Goal: Task Accomplishment & Management: Manage account settings

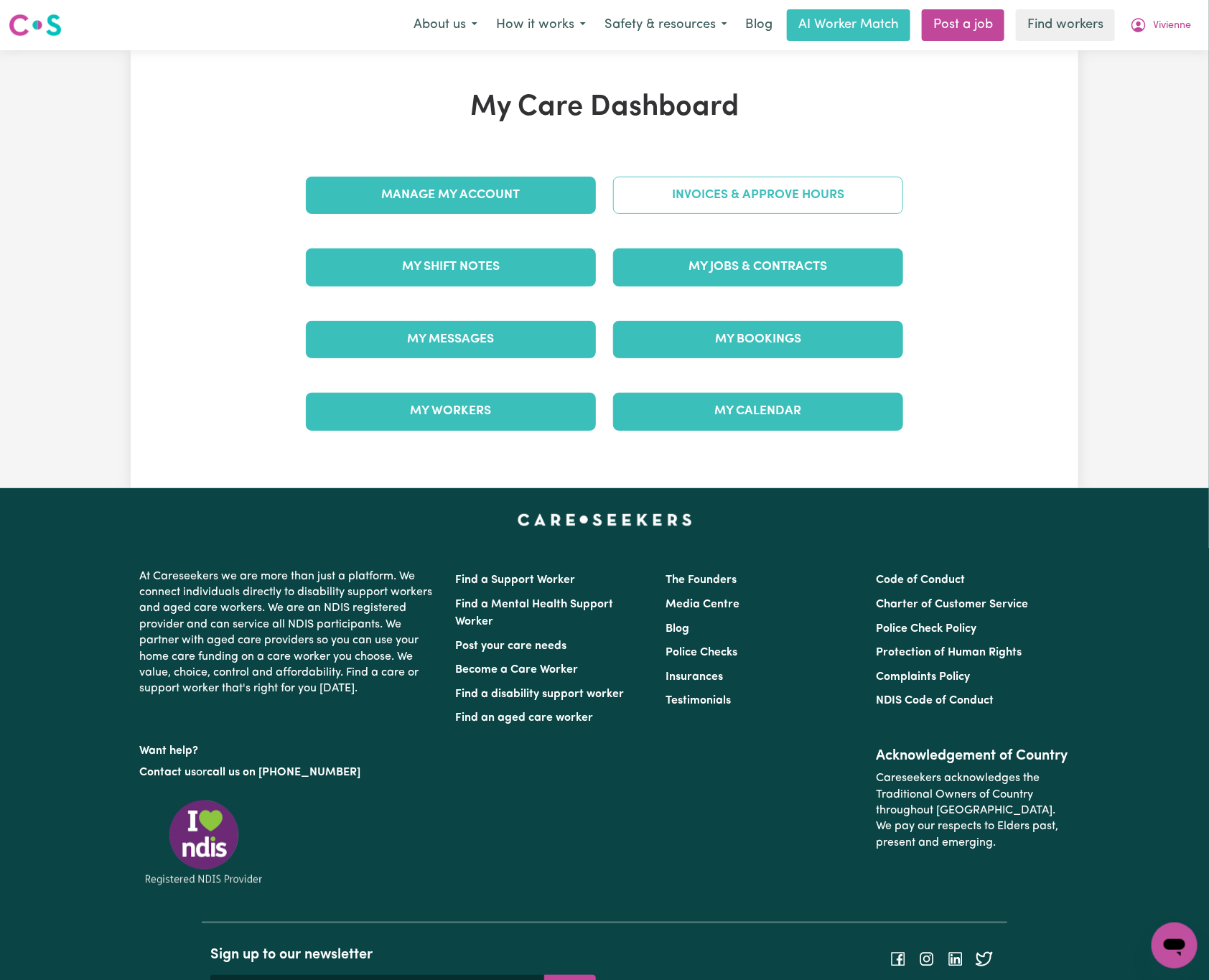
click at [849, 177] on link "Invoices & Approve Hours" at bounding box center [758, 195] width 290 height 37
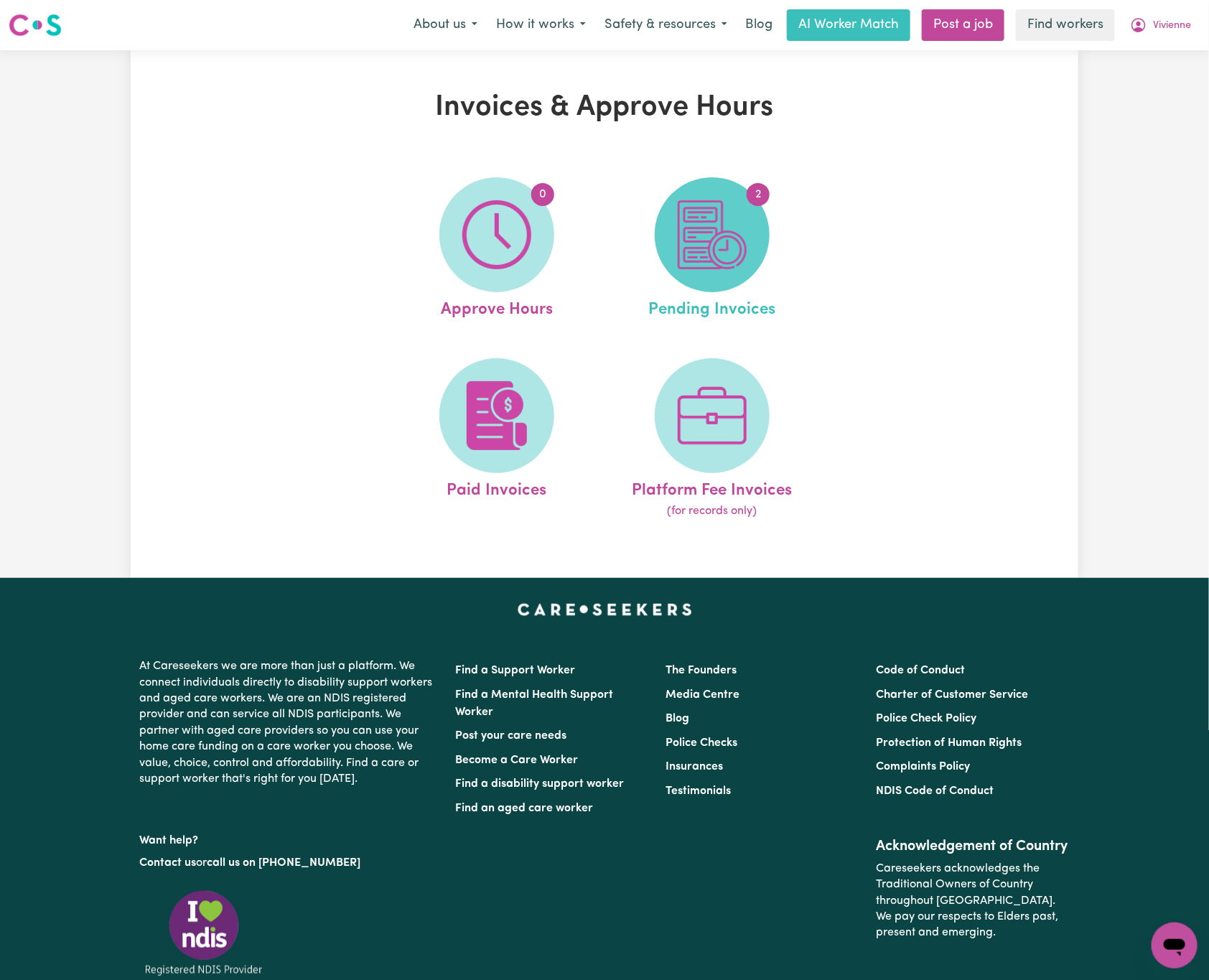
click at [727, 237] on img at bounding box center [712, 235] width 69 height 69
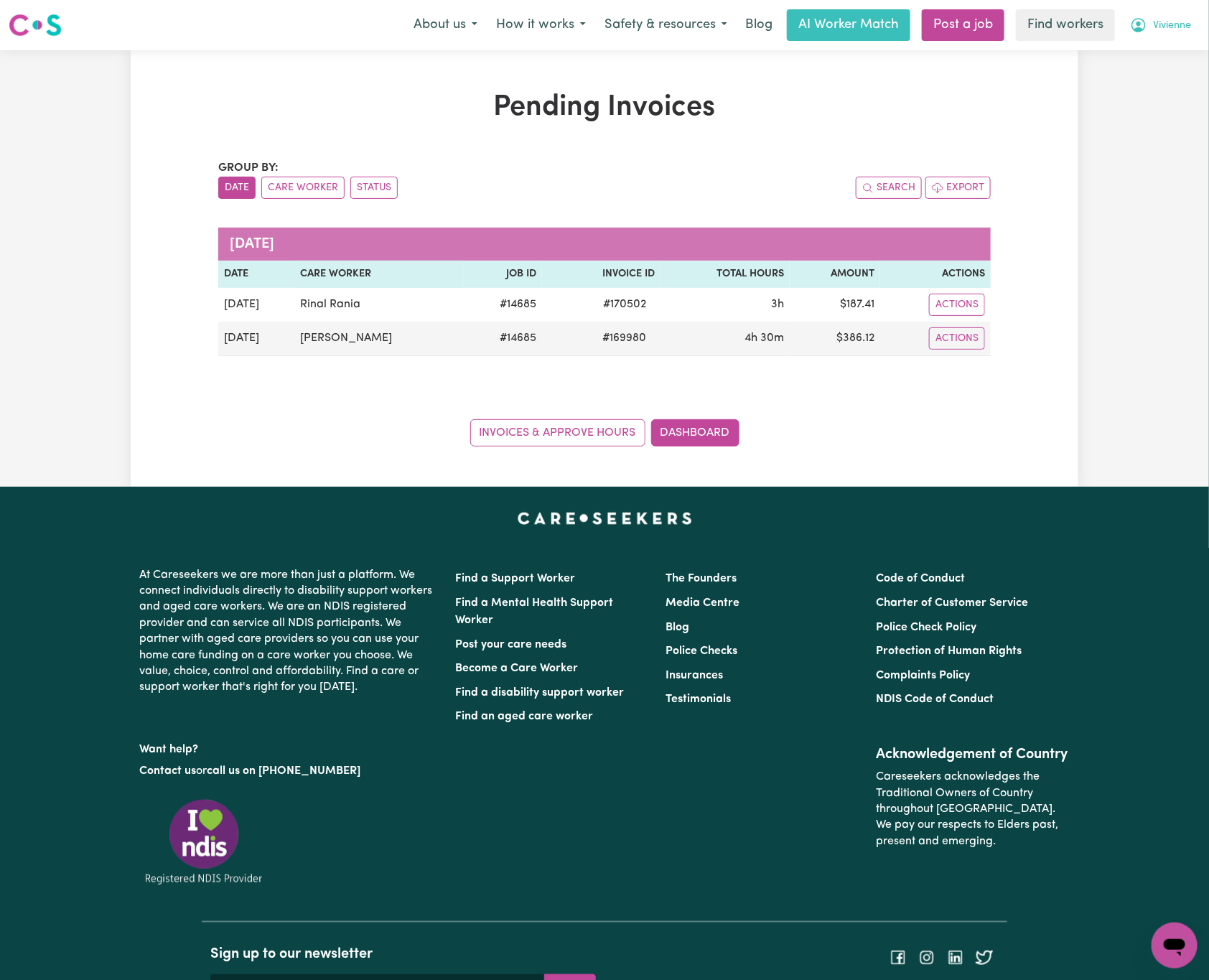
click at [1177, 26] on span "Vivienne" at bounding box center [1172, 26] width 38 height 16
click at [1172, 53] on link "My Dashboard" at bounding box center [1142, 56] width 113 height 27
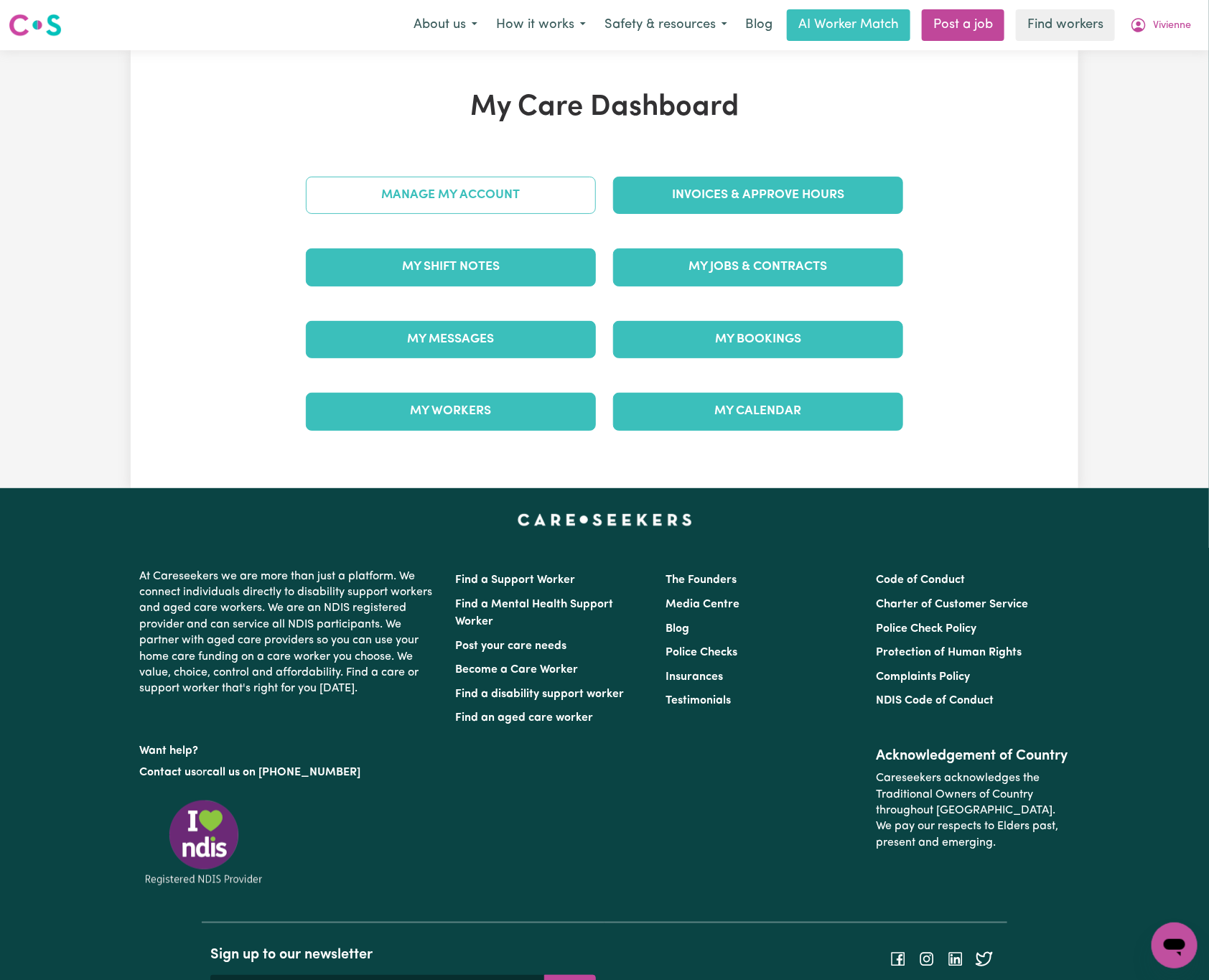
click at [513, 209] on link "Manage My Account" at bounding box center [450, 195] width 290 height 37
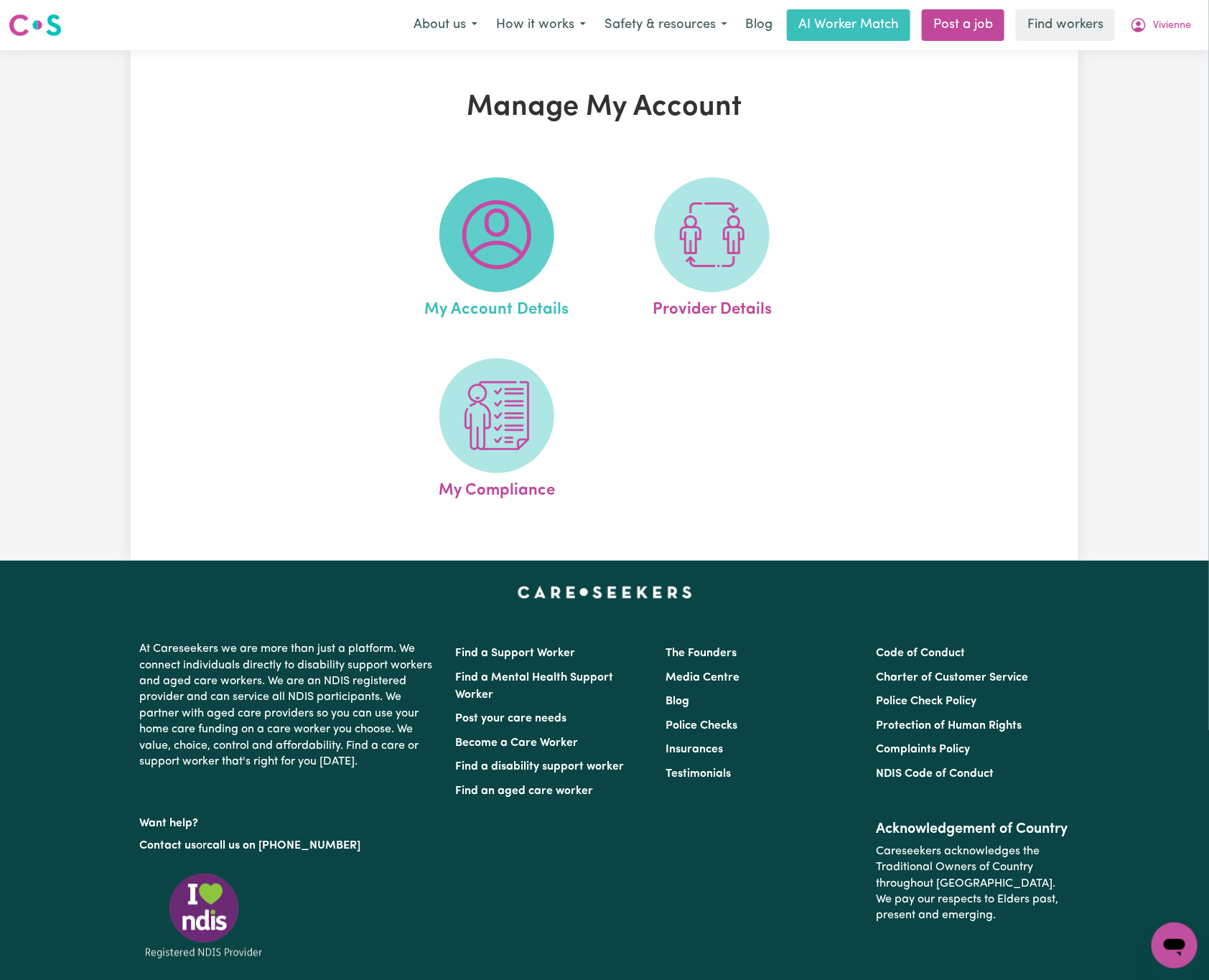
click at [524, 242] on img at bounding box center [497, 235] width 69 height 69
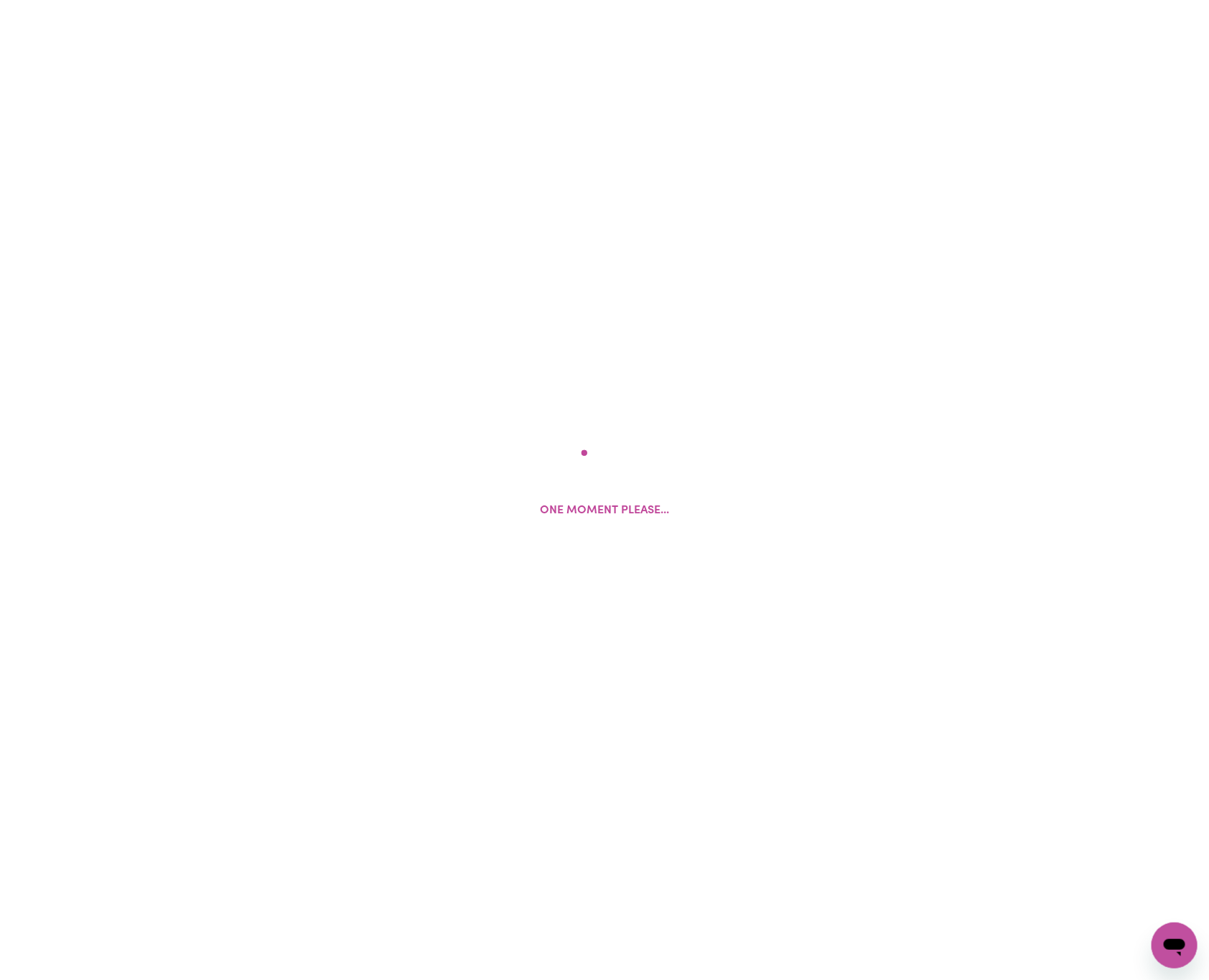
select select "email"
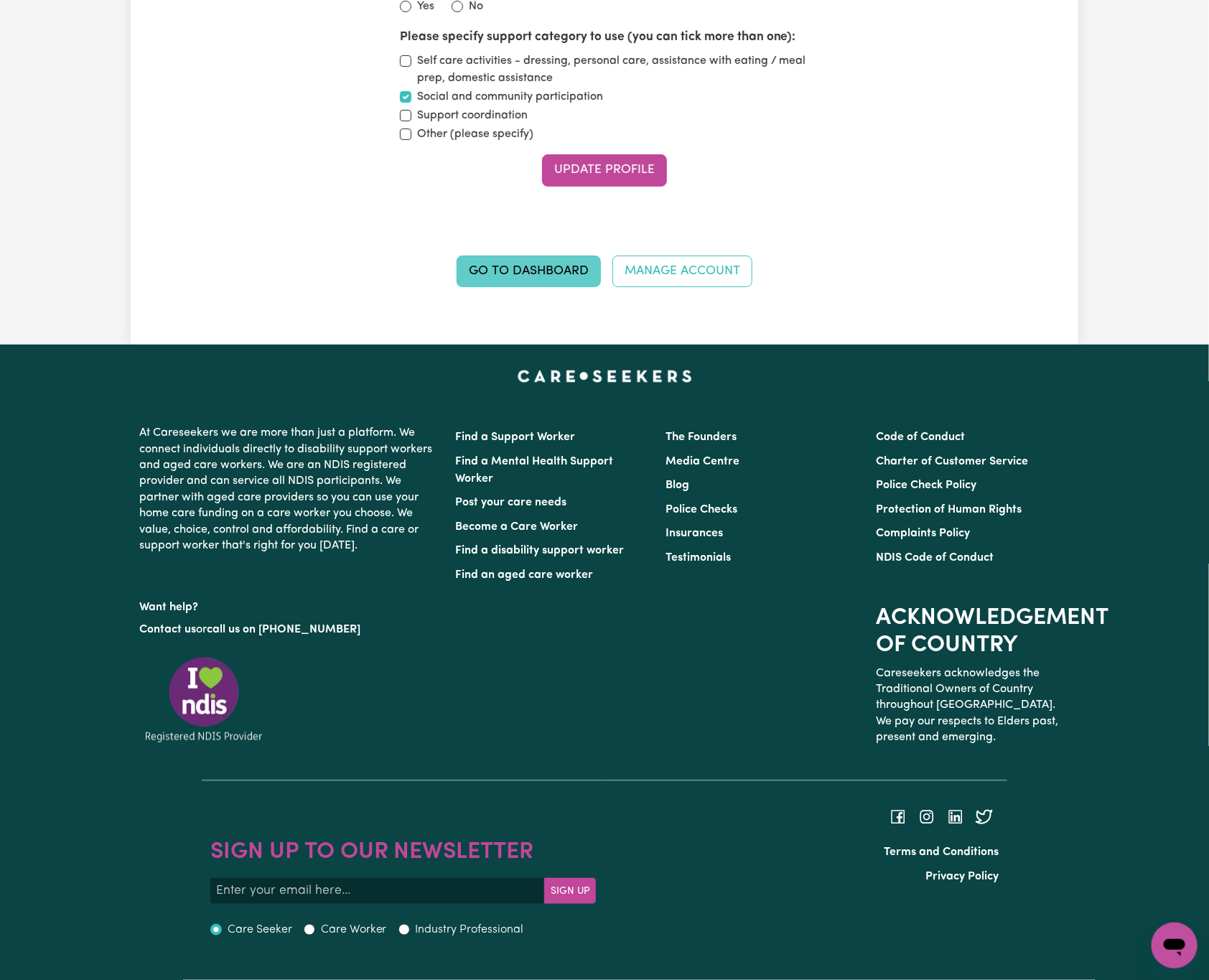
click at [549, 261] on link "Go to Dashboard" at bounding box center [528, 271] width 144 height 31
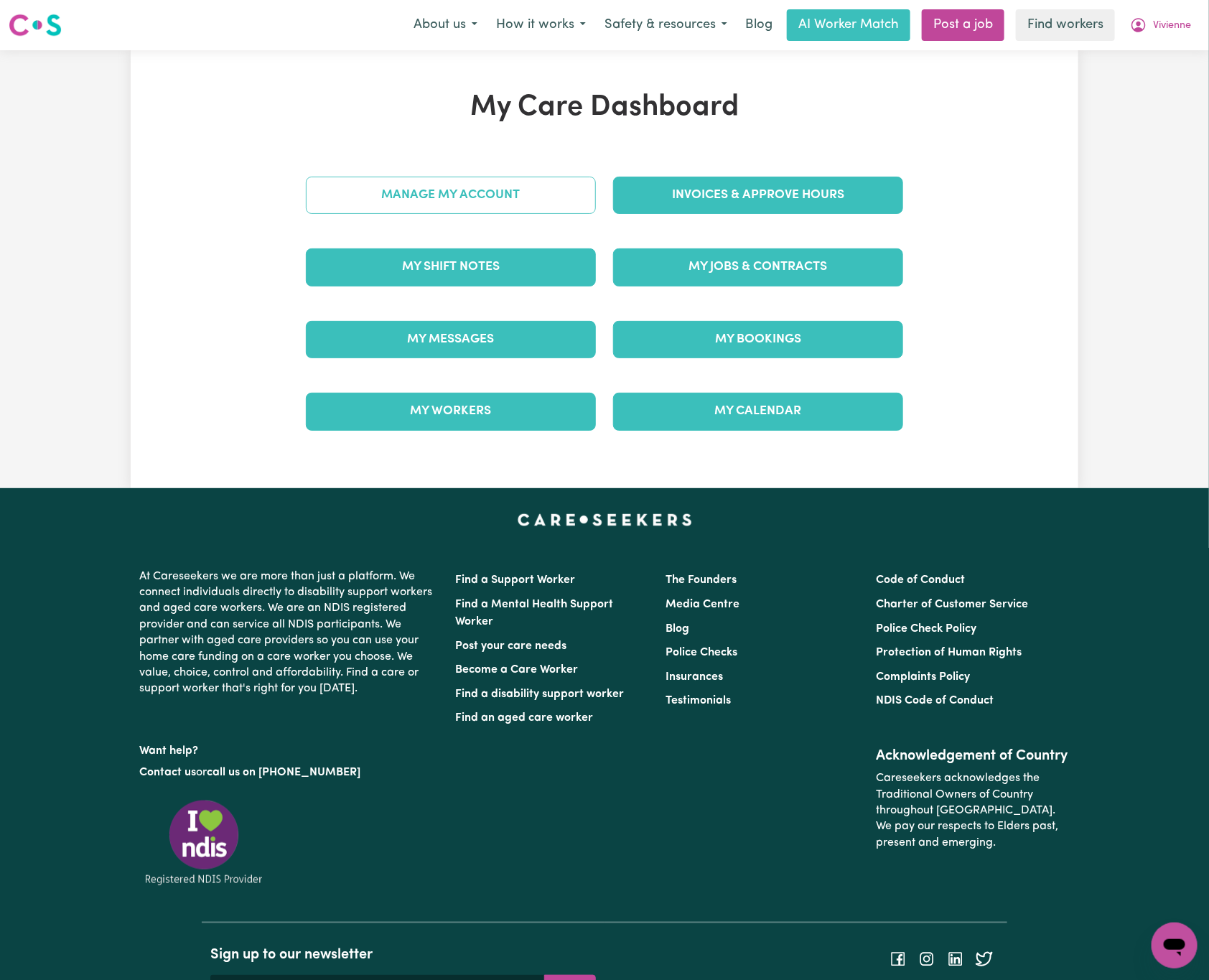
click at [571, 189] on link "Manage My Account" at bounding box center [450, 195] width 290 height 37
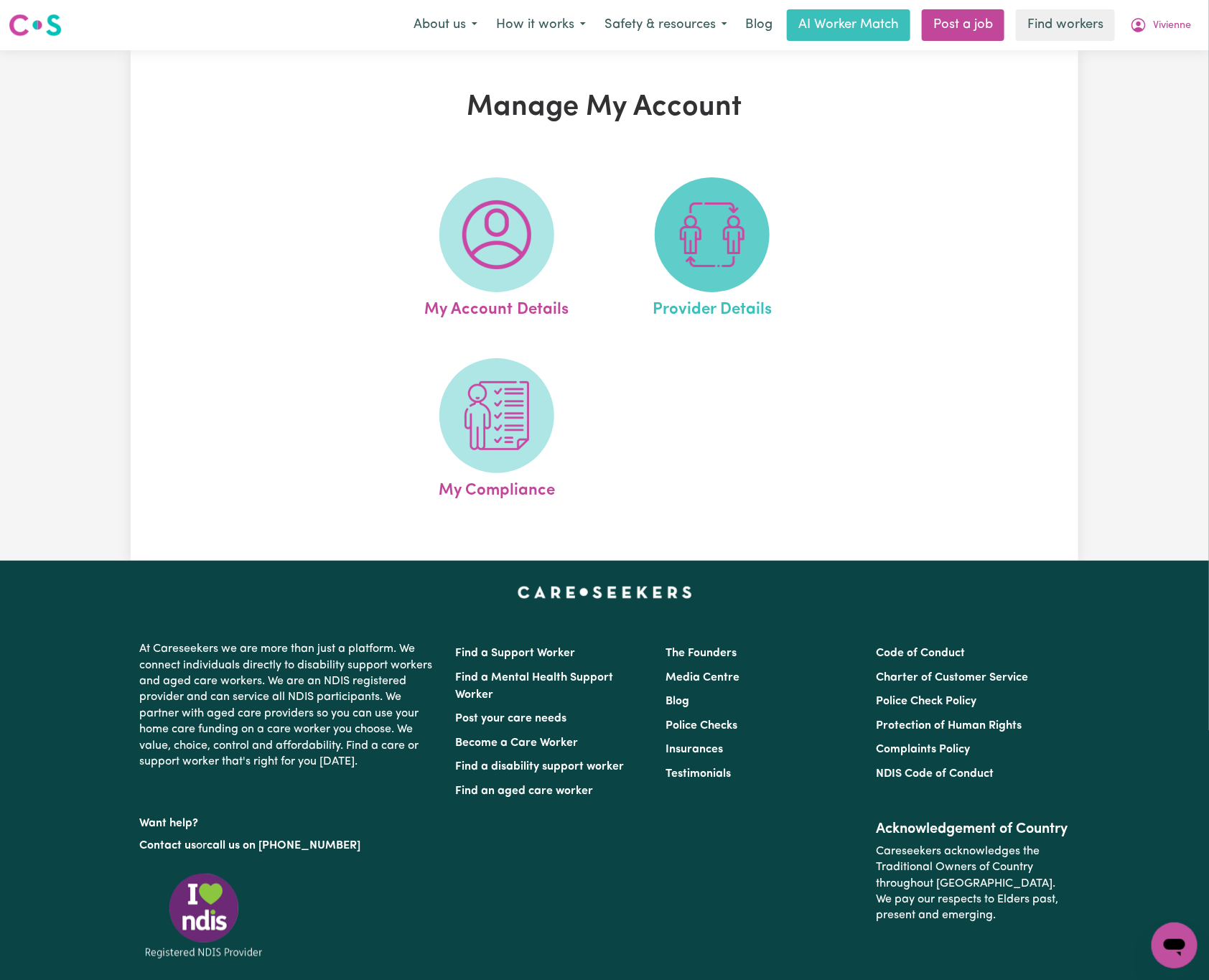
click at [705, 233] on img at bounding box center [712, 235] width 69 height 69
select select "NDIS_FUNDING_PLAN_MANAGED"
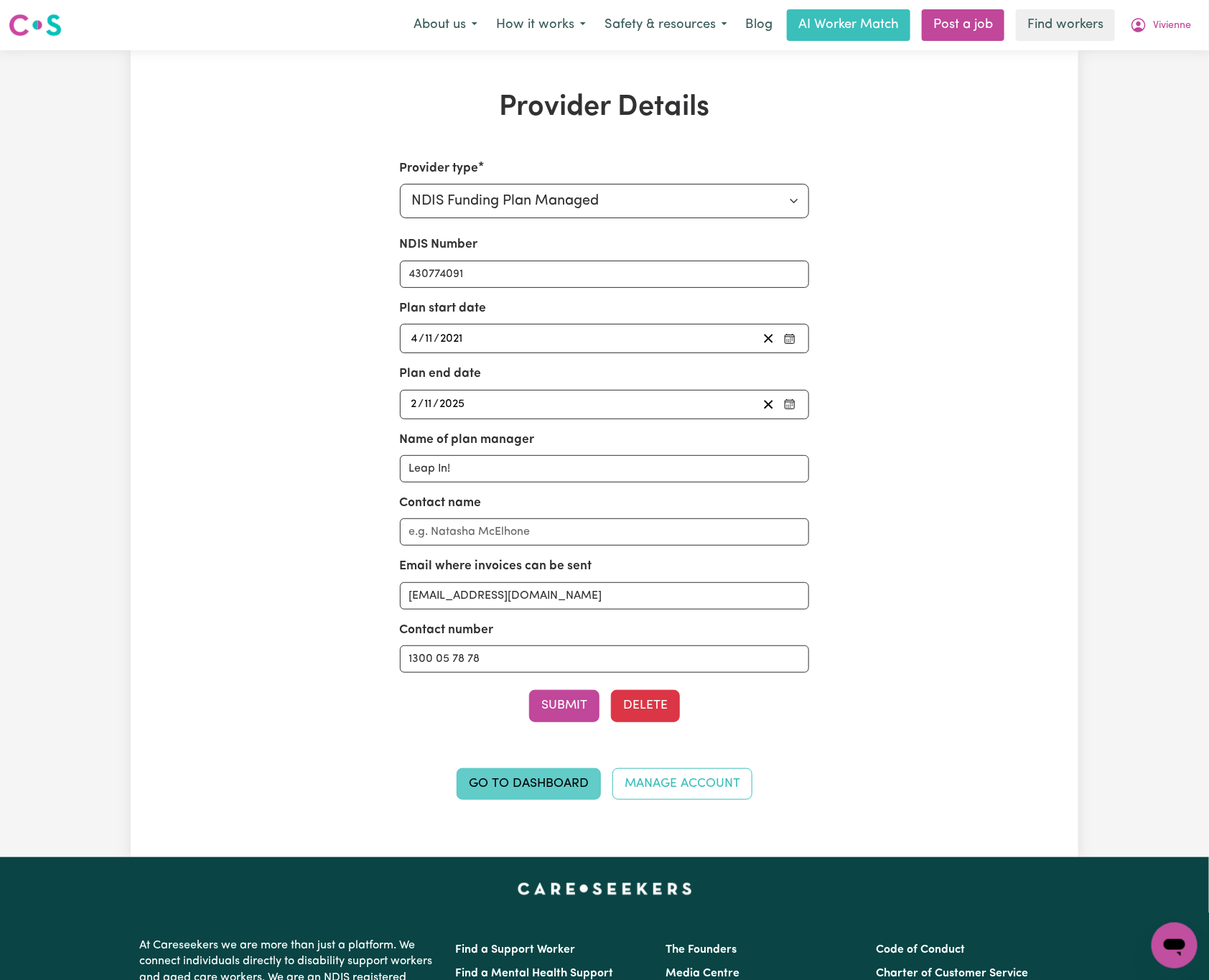
click at [575, 794] on link "Go to Dashboard" at bounding box center [528, 783] width 144 height 31
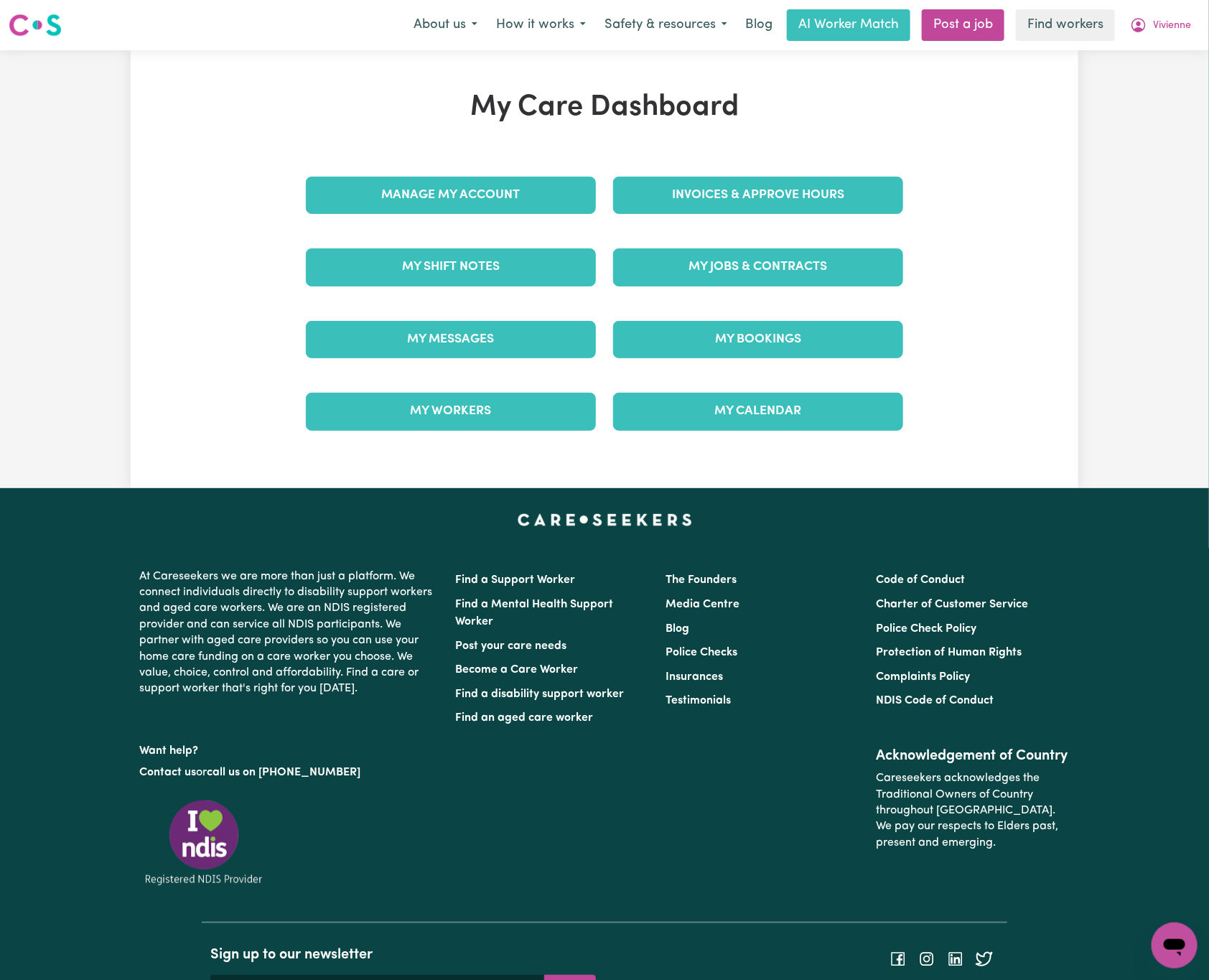
click at [885, 173] on div "Invoices & Approve Hours" at bounding box center [758, 195] width 307 height 72
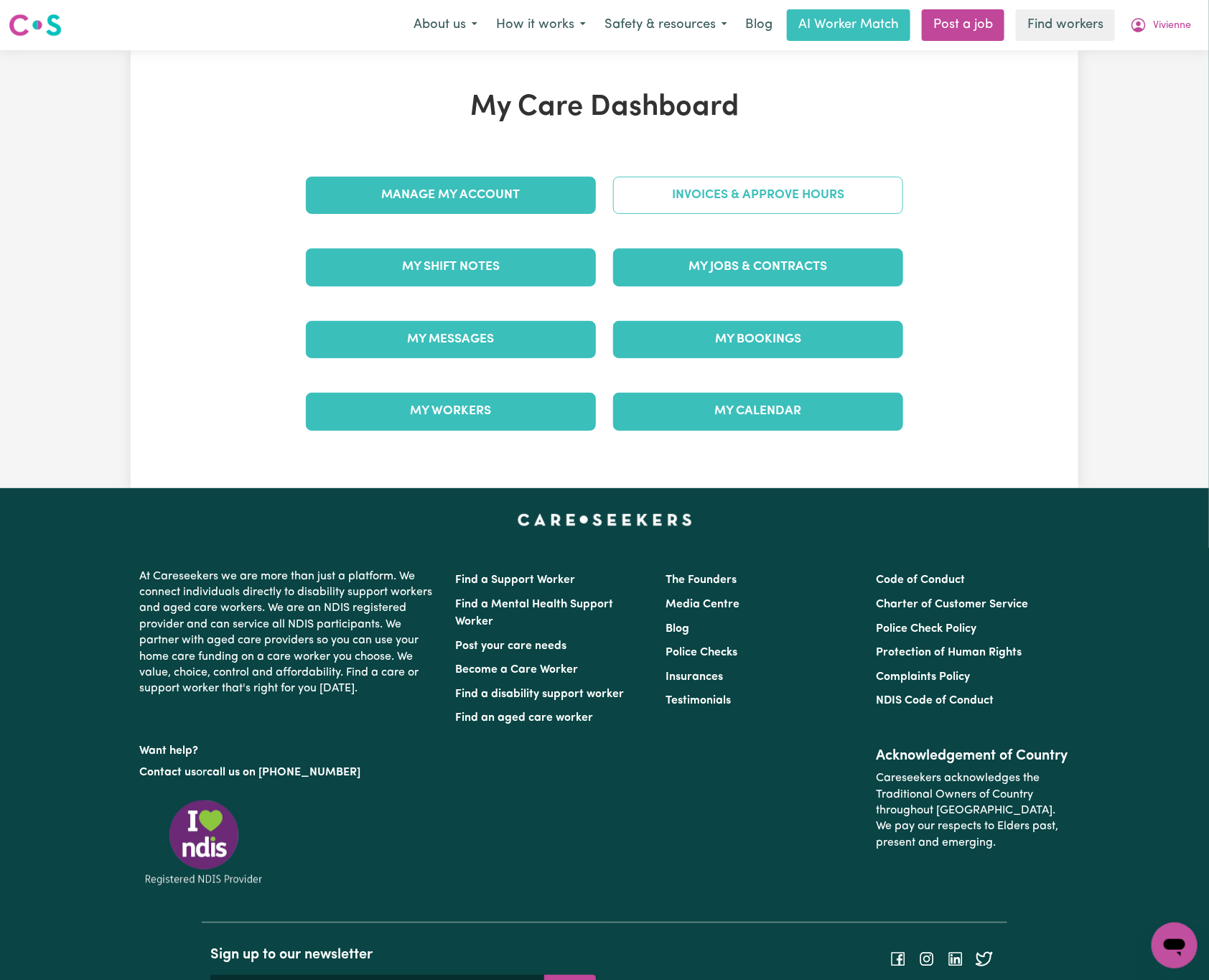
click at [884, 200] on link "Invoices & Approve Hours" at bounding box center [758, 195] width 290 height 37
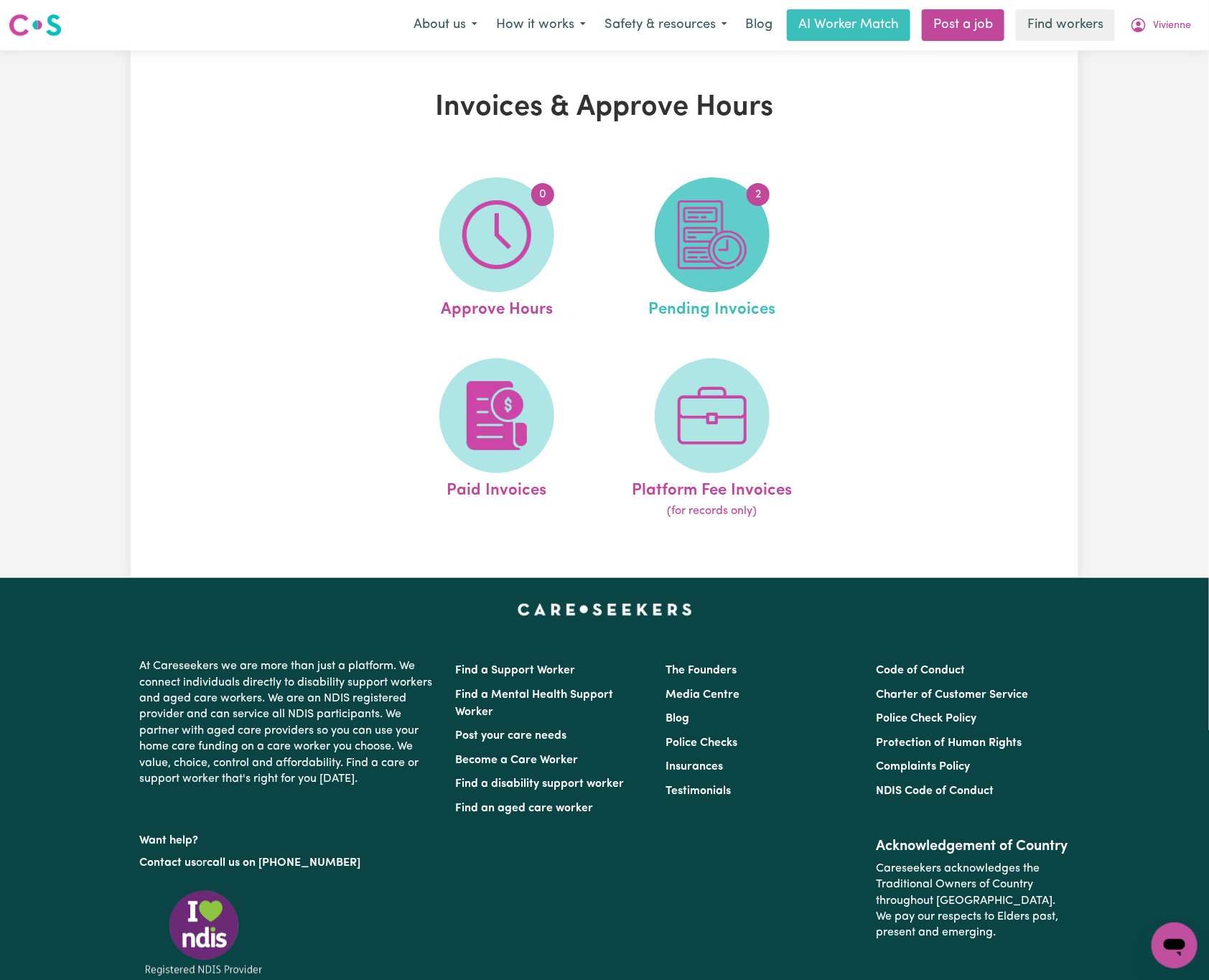
click at [744, 219] on img at bounding box center [712, 235] width 69 height 69
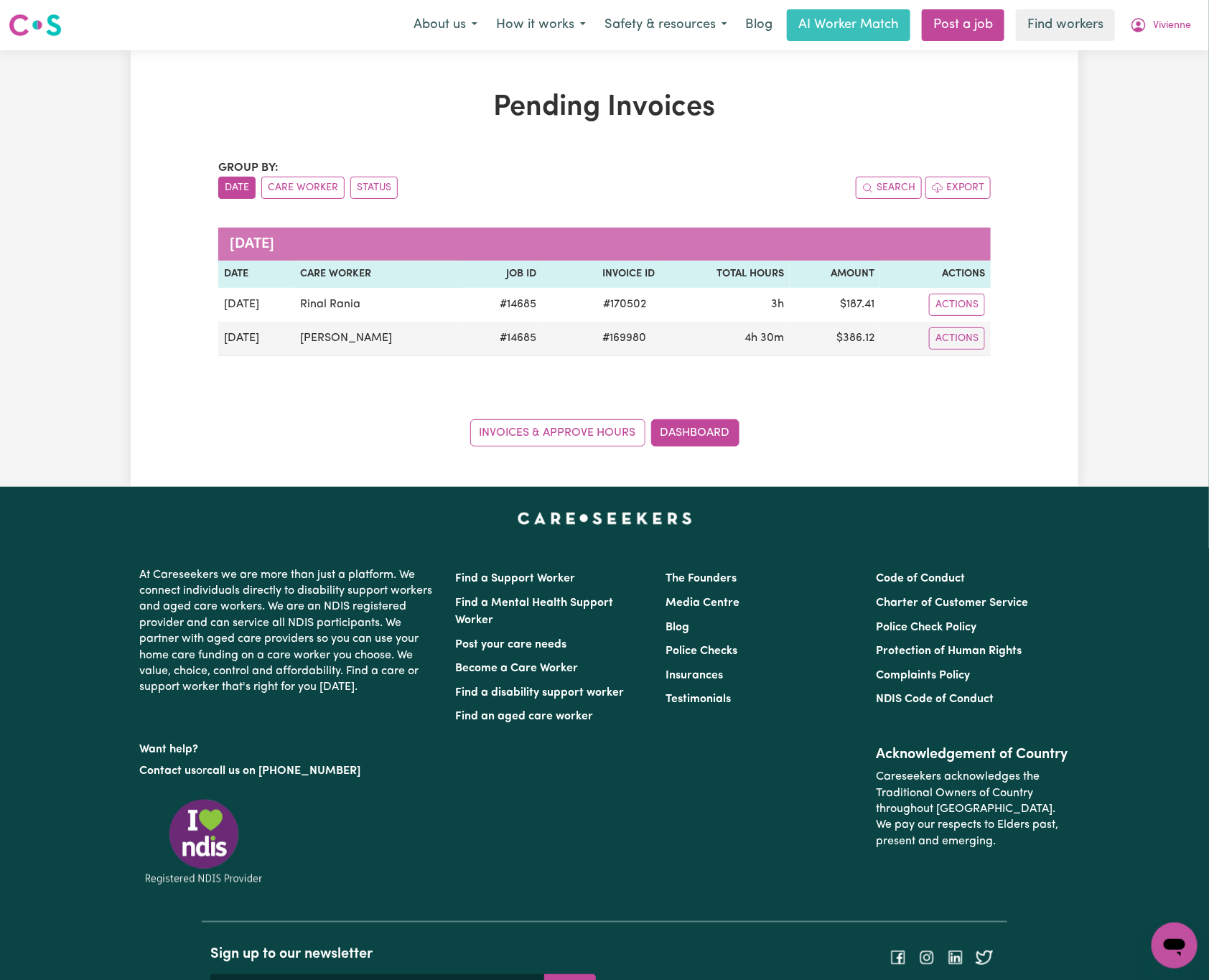
click at [961, 430] on div "Invoices & Approve Hours Dashboard" at bounding box center [604, 424] width 773 height 45
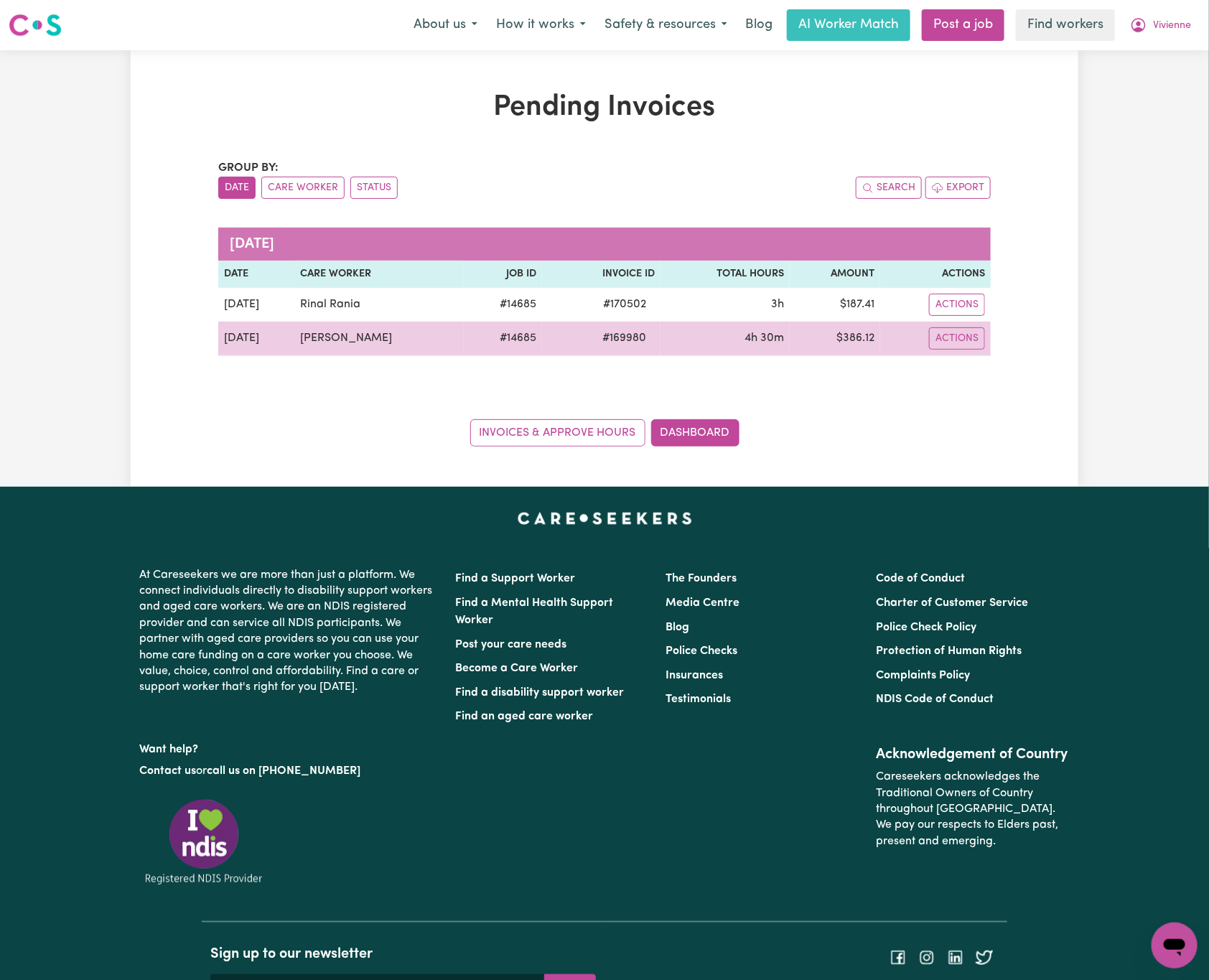
drag, startPoint x: 425, startPoint y: 345, endPoint x: 282, endPoint y: 337, distance: 143.2
click at [282, 337] on tr "[DATE] [PERSON_NAME] # 14685 # 169980 4h 30m $ 386.12 Actions" at bounding box center [604, 338] width 773 height 34
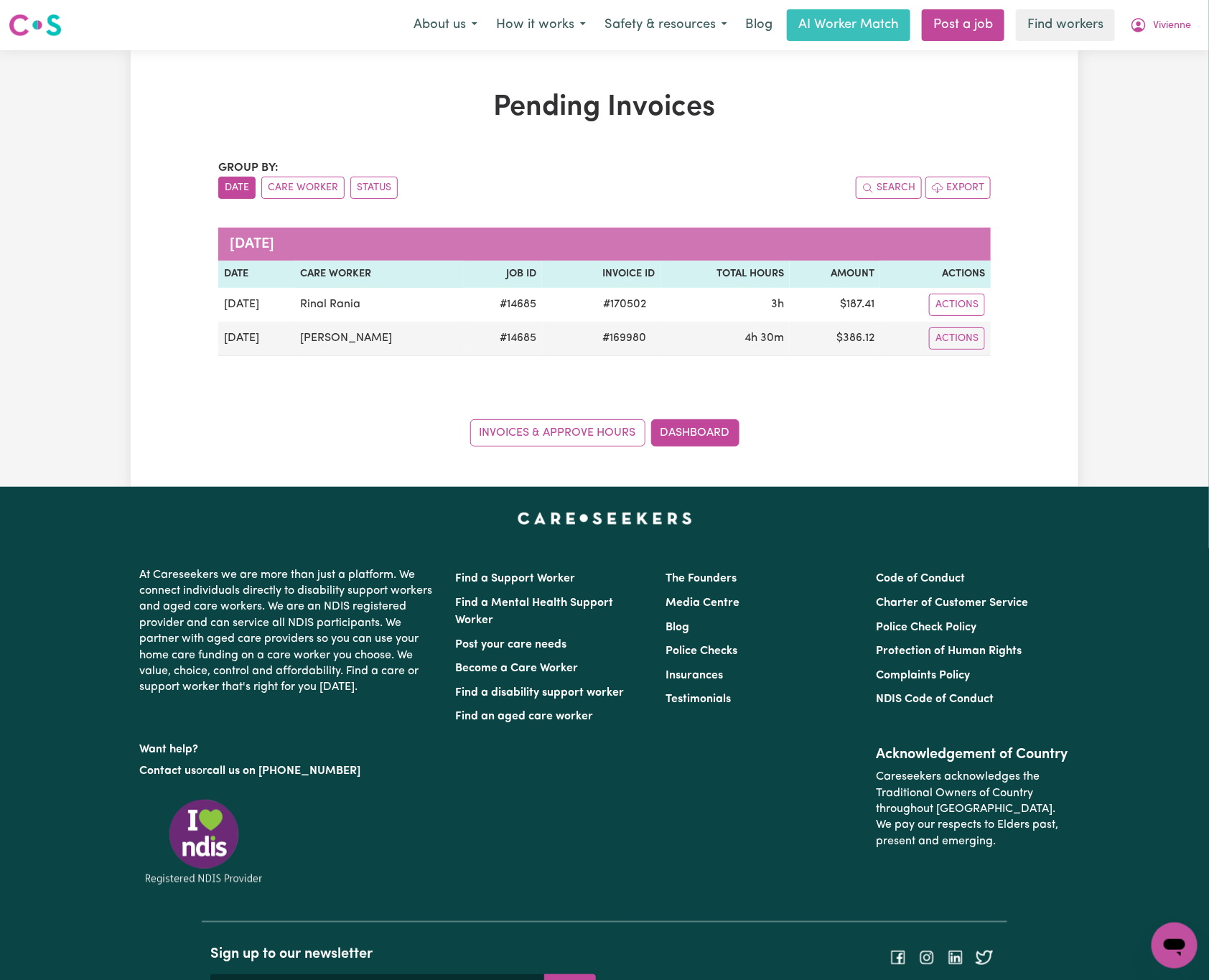
copy tr "[PERSON_NAME]"
